Goal: Navigation & Orientation: Find specific page/section

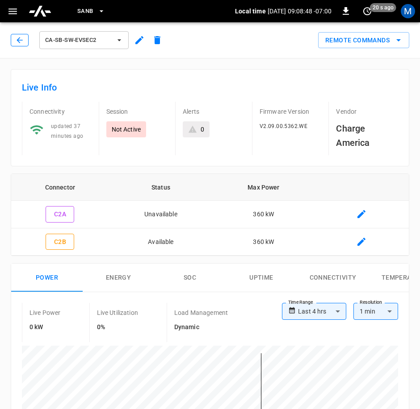
click at [21, 36] on icon "button" at bounding box center [19, 40] width 9 height 9
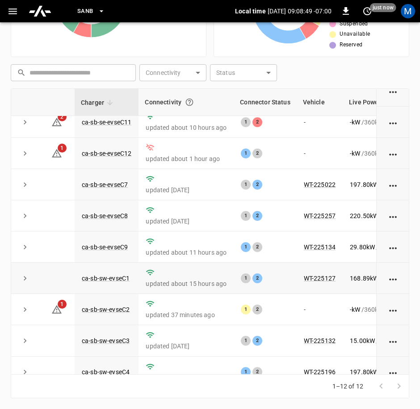
scroll to position [127, 0]
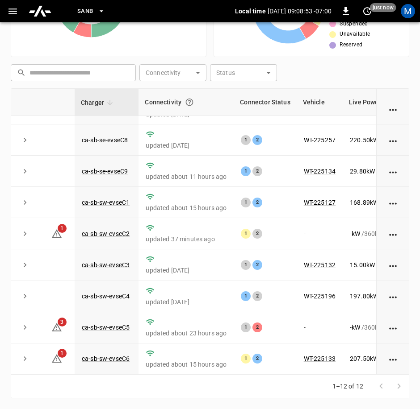
drag, startPoint x: 216, startPoint y: 377, endPoint x: 235, endPoint y: 375, distance: 19.7
click at [235, 375] on div "1–12 of 12" at bounding box center [210, 387] width 398 height 24
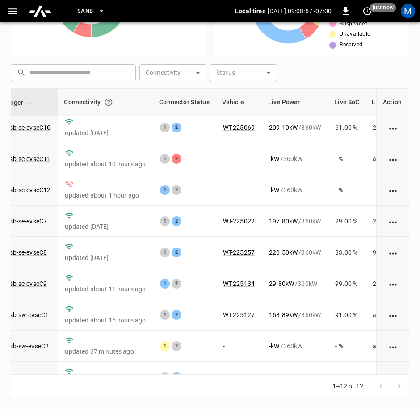
scroll to position [0, 81]
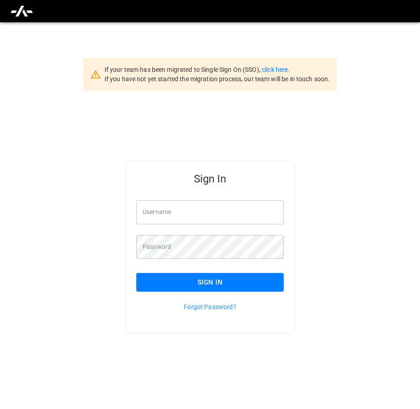
type input "**********"
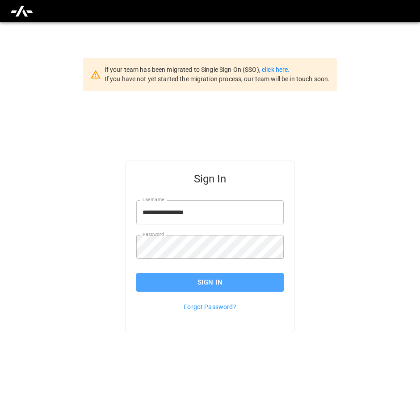
click at [264, 285] on button "Sign In" at bounding box center [209, 282] width 147 height 19
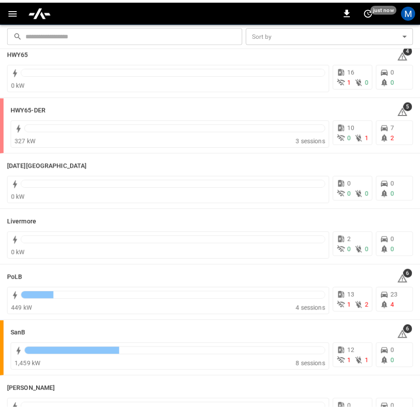
scroll to position [171, 0]
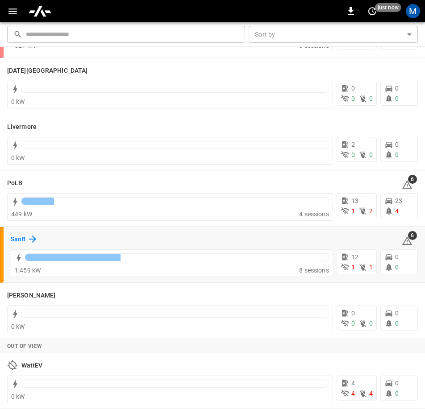
click at [16, 239] on h6 "SanB" at bounding box center [18, 240] width 15 height 10
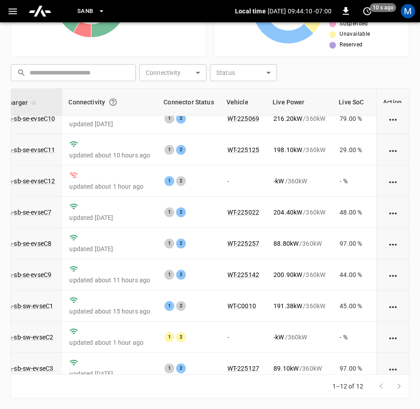
scroll to position [0, 76]
